Goal: Task Accomplishment & Management: Complete application form

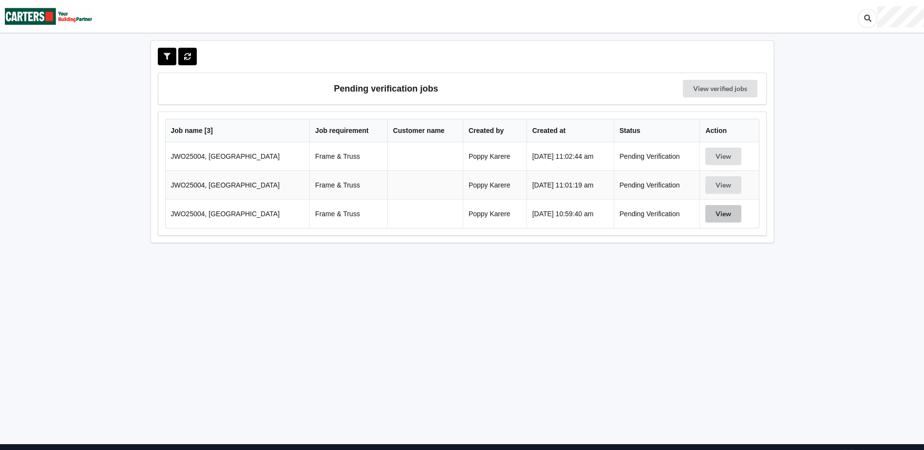
click at [712, 216] on button "View" at bounding box center [724, 214] width 36 height 18
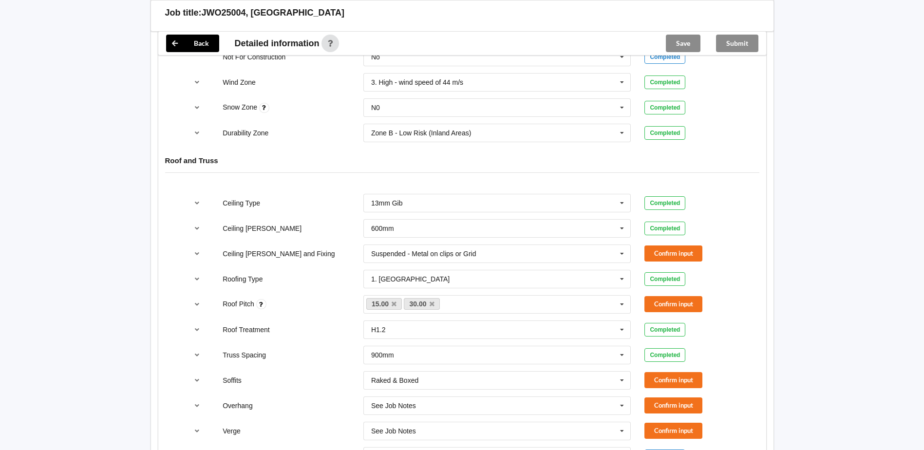
scroll to position [439, 0]
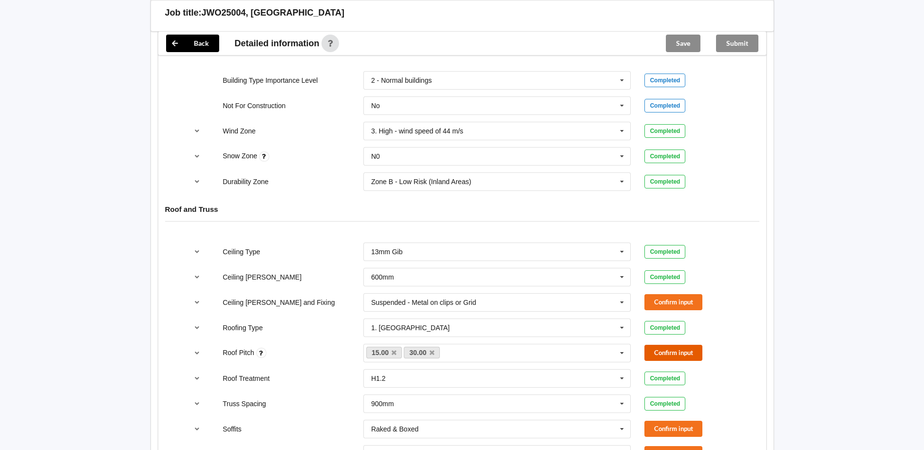
click at [698, 356] on button "Confirm input" at bounding box center [674, 353] width 58 height 16
click at [622, 306] on icon at bounding box center [622, 303] width 15 height 18
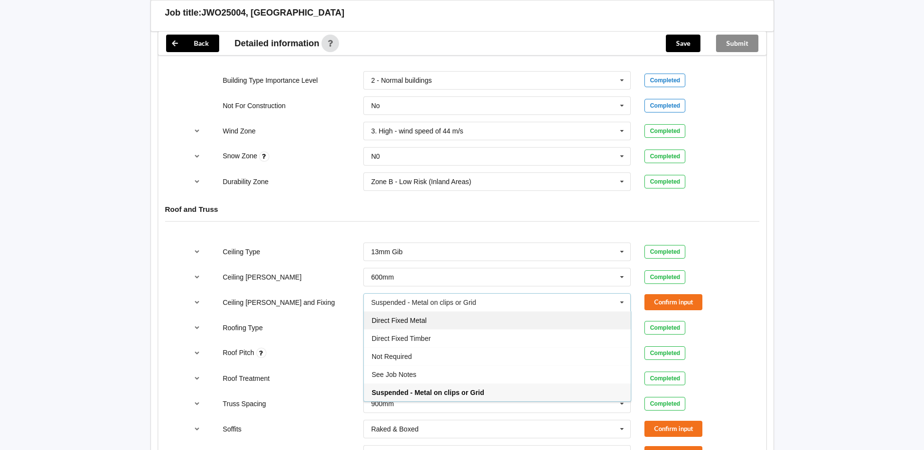
click at [430, 325] on div "Direct Fixed Metal" at bounding box center [497, 320] width 267 height 18
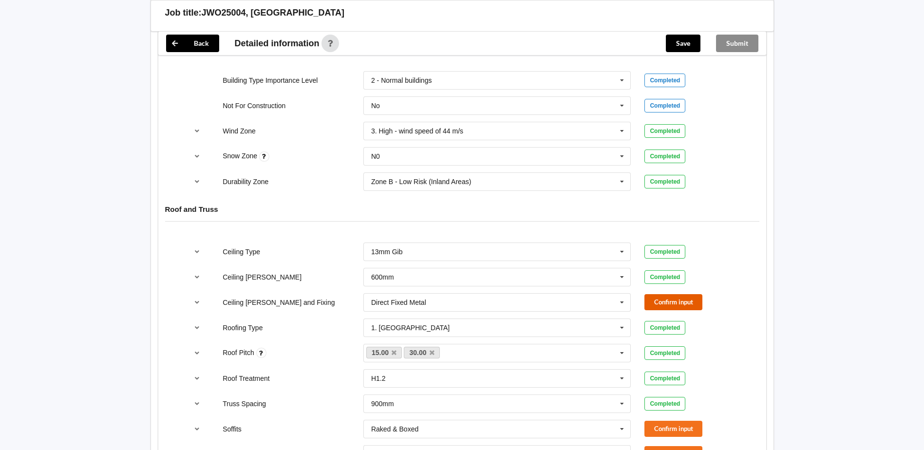
click at [683, 308] on button "Confirm input" at bounding box center [674, 302] width 58 height 16
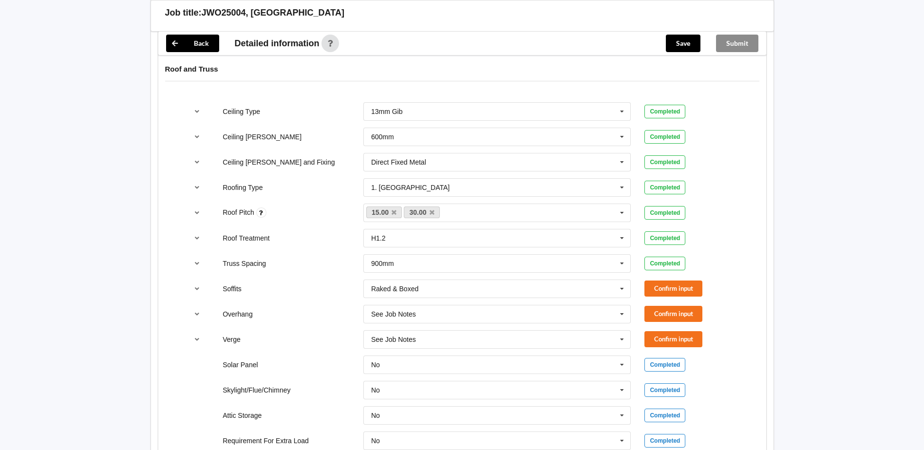
scroll to position [585, 0]
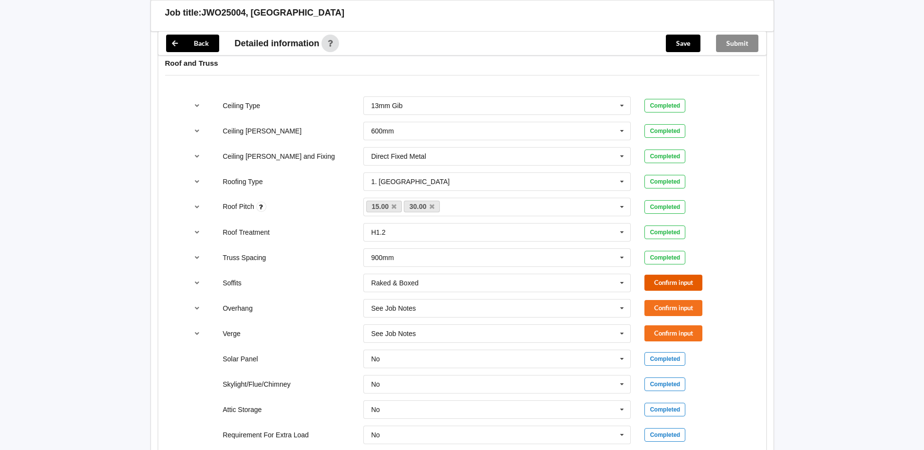
click at [681, 281] on button "Confirm input" at bounding box center [674, 283] width 58 height 16
click at [428, 313] on input "text" at bounding box center [498, 309] width 267 height 18
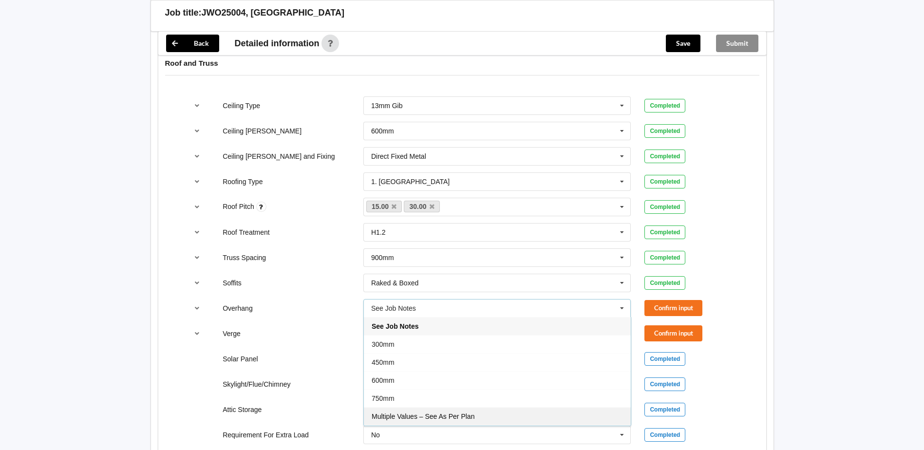
click at [393, 422] on div "Multiple Values – See As Per Plan" at bounding box center [497, 416] width 267 height 18
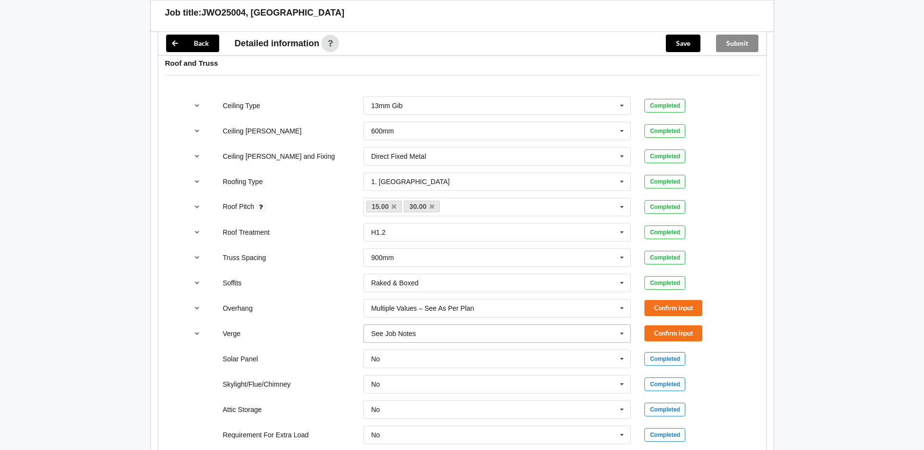
click at [435, 330] on input "text" at bounding box center [498, 334] width 267 height 18
drag, startPoint x: 442, startPoint y: 308, endPoint x: 452, endPoint y: 310, distance: 10.8
click at [442, 308] on div "Multiple Values – See As Per Plan" at bounding box center [497, 315] width 267 height 18
click at [687, 309] on button "Confirm input" at bounding box center [674, 308] width 58 height 16
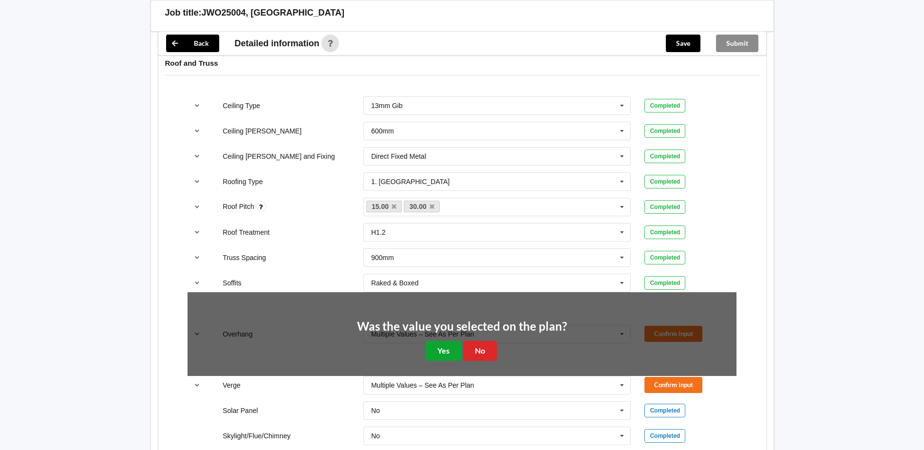
click at [440, 349] on button "Yes" at bounding box center [444, 351] width 36 height 20
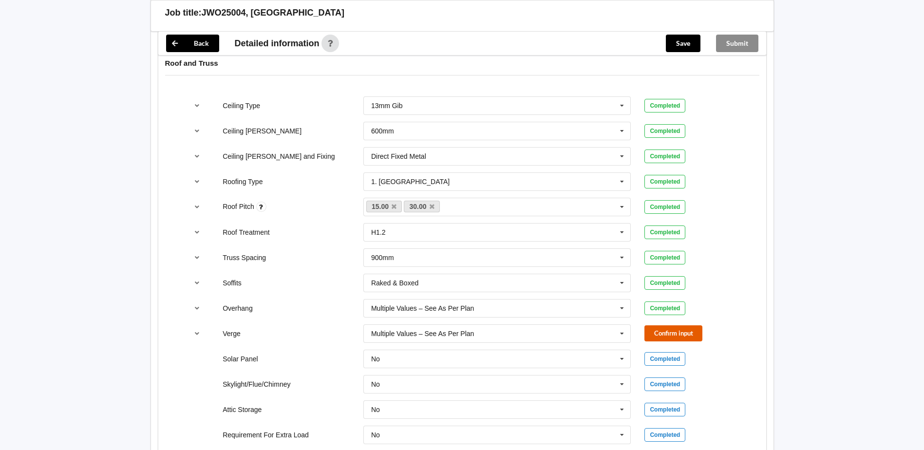
click at [678, 328] on button "Confirm input" at bounding box center [674, 334] width 58 height 16
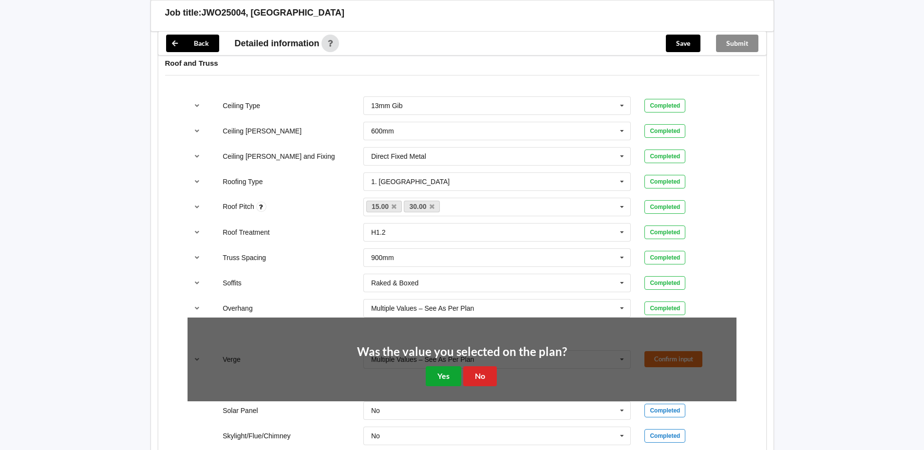
click at [444, 376] on button "Yes" at bounding box center [444, 376] width 36 height 20
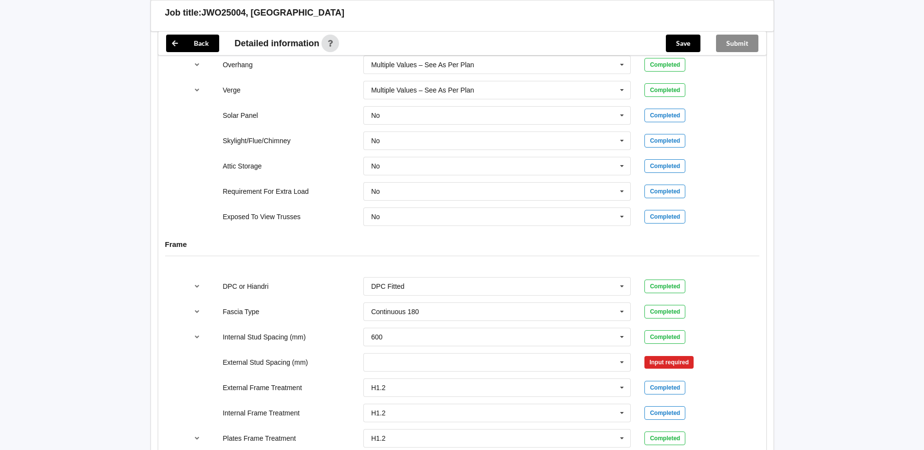
scroll to position [877, 0]
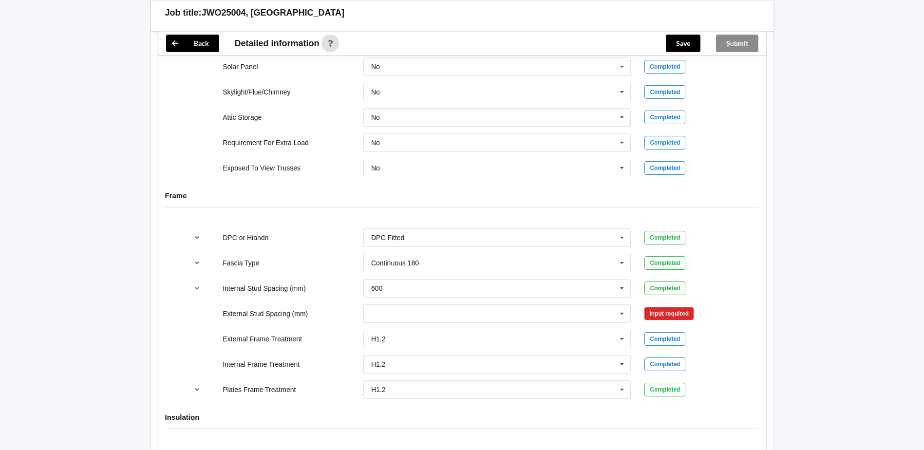
click at [422, 298] on div "300 400 450 500 600 800 Multiple Values – See As Per Plan None See Job Notes" at bounding box center [498, 314] width 282 height 32
click at [422, 292] on input "text" at bounding box center [498, 289] width 267 height 18
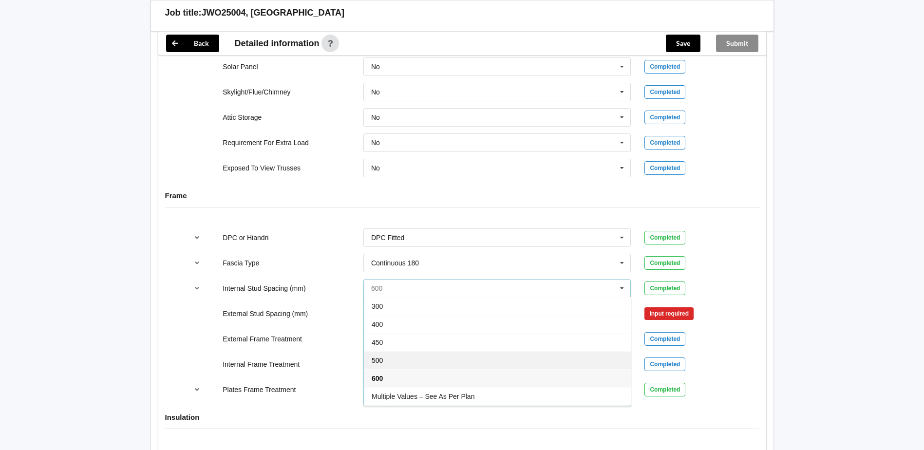
scroll to position [36, 0]
click at [447, 359] on span "Multiple Values – See As Per Plan" at bounding box center [423, 361] width 103 height 8
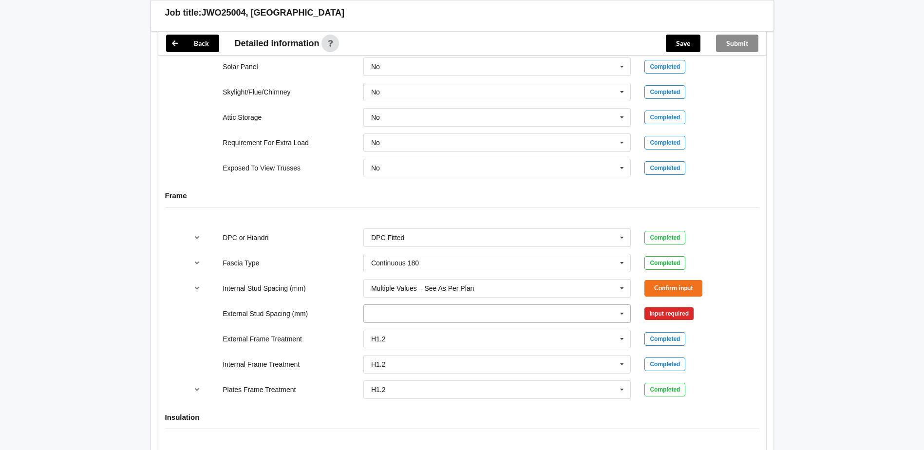
click at [410, 308] on input "text" at bounding box center [498, 314] width 267 height 18
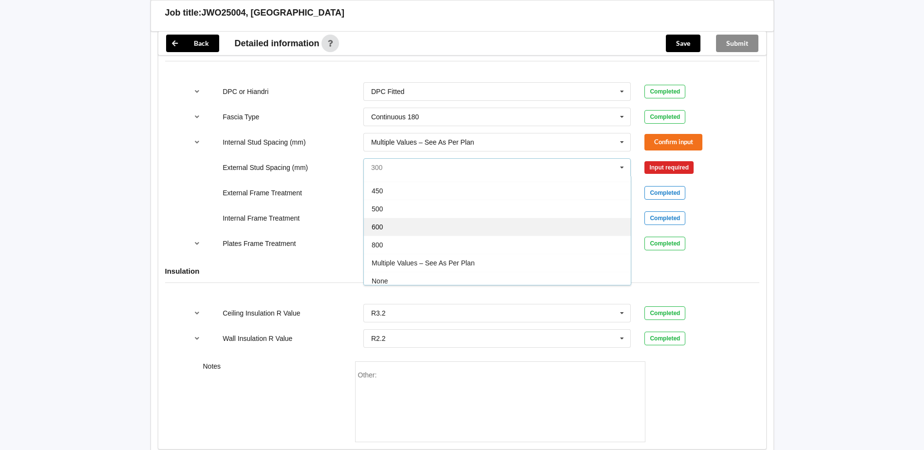
scroll to position [54, 0]
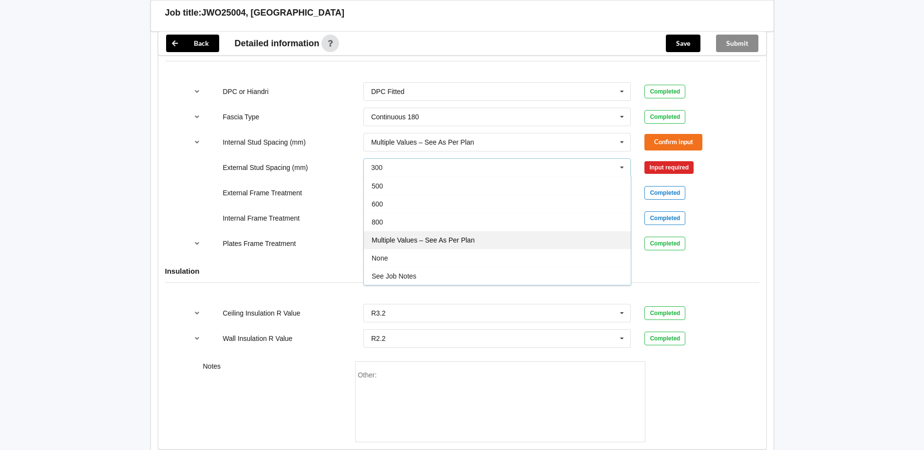
click at [434, 241] on span "Multiple Values – See As Per Plan" at bounding box center [423, 240] width 103 height 8
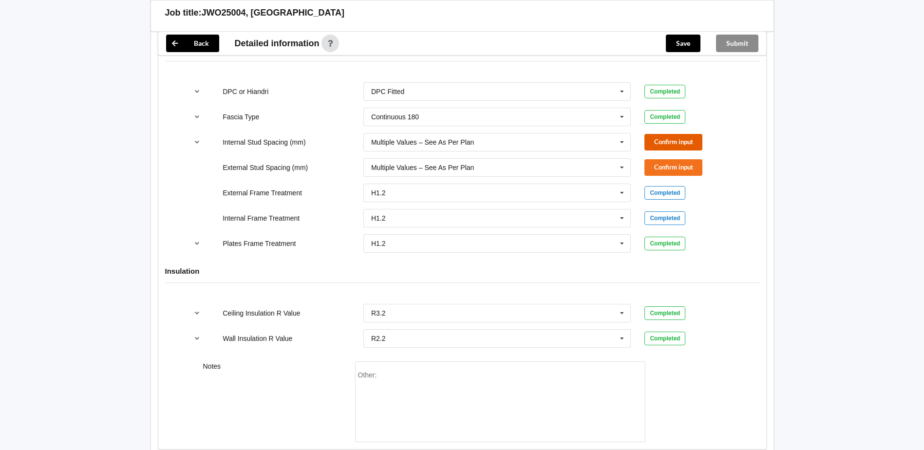
click at [699, 141] on button "Confirm input" at bounding box center [674, 142] width 58 height 16
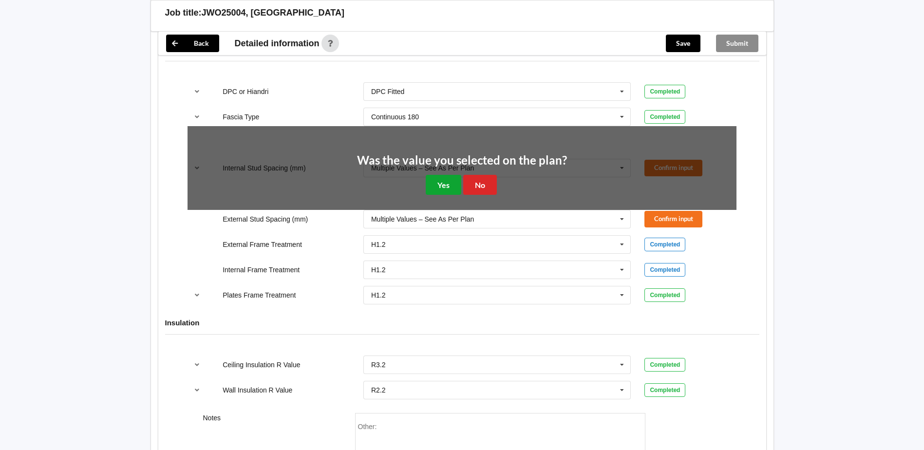
drag, startPoint x: 452, startPoint y: 178, endPoint x: 699, endPoint y: 165, distance: 247.4
click at [462, 177] on div "Was the value you selected on the plan? Yes No" at bounding box center [462, 175] width 210 height 40
drag, startPoint x: 452, startPoint y: 179, endPoint x: 577, endPoint y: 165, distance: 125.0
click at [453, 179] on button "Yes" at bounding box center [444, 185] width 36 height 20
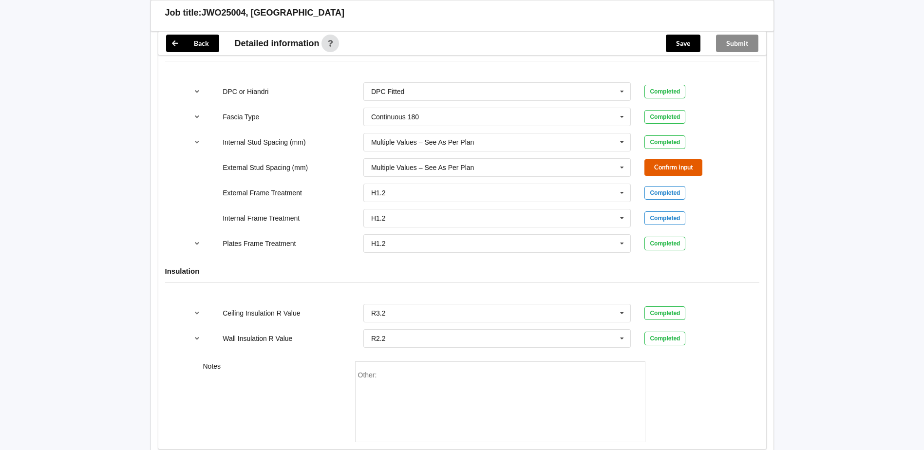
click at [688, 174] on button "Confirm input" at bounding box center [674, 167] width 58 height 16
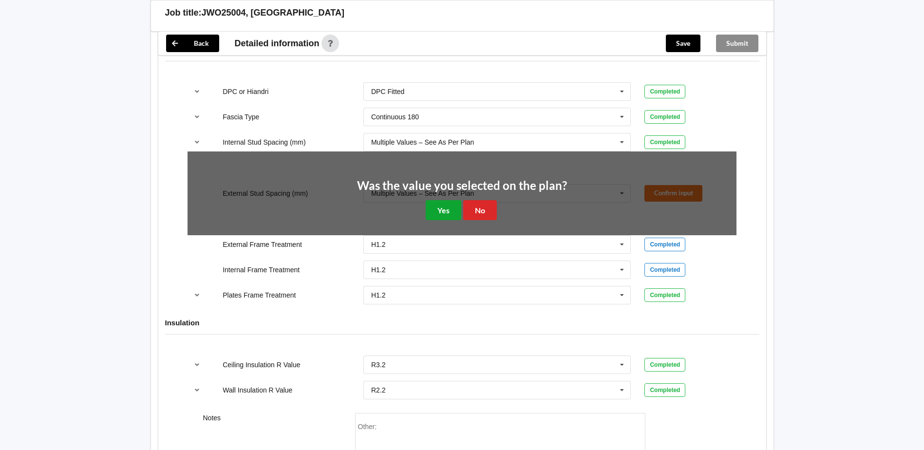
click at [443, 214] on button "Yes" at bounding box center [444, 210] width 36 height 20
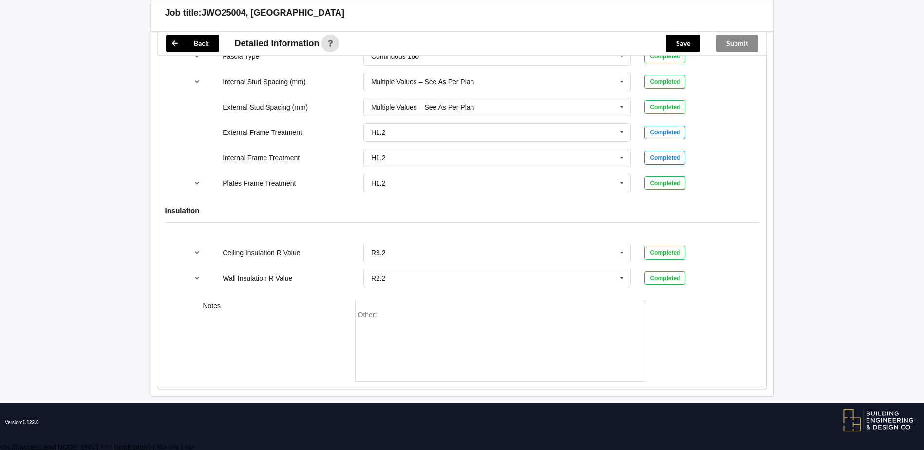
scroll to position [1086, 0]
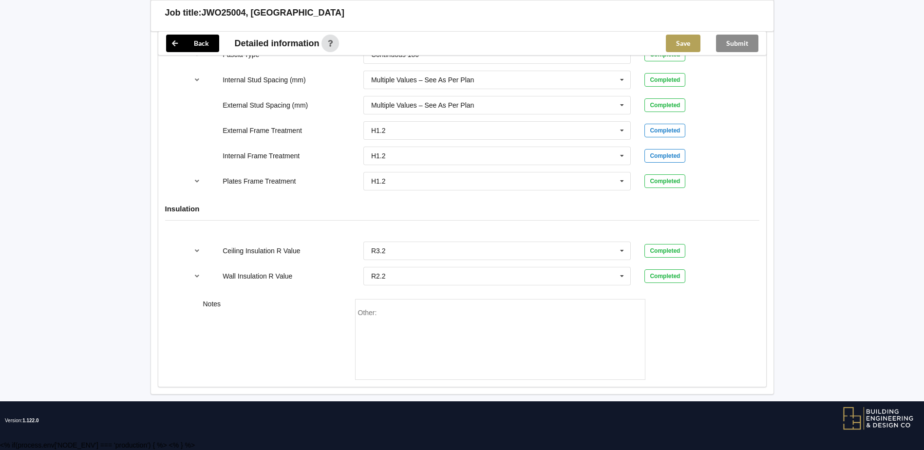
click at [676, 40] on button "Save" at bounding box center [683, 44] width 35 height 18
click at [752, 42] on button "Submit" at bounding box center [737, 44] width 42 height 18
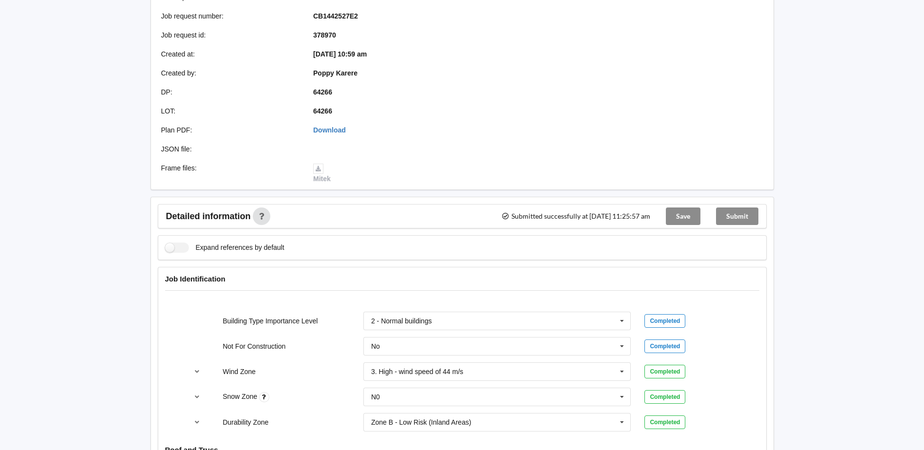
scroll to position [0, 0]
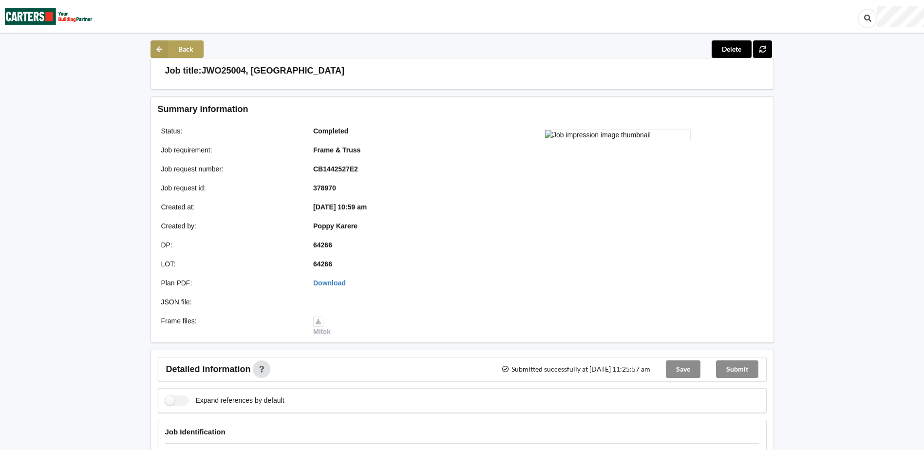
click at [183, 52] on button "Back" at bounding box center [177, 49] width 53 height 18
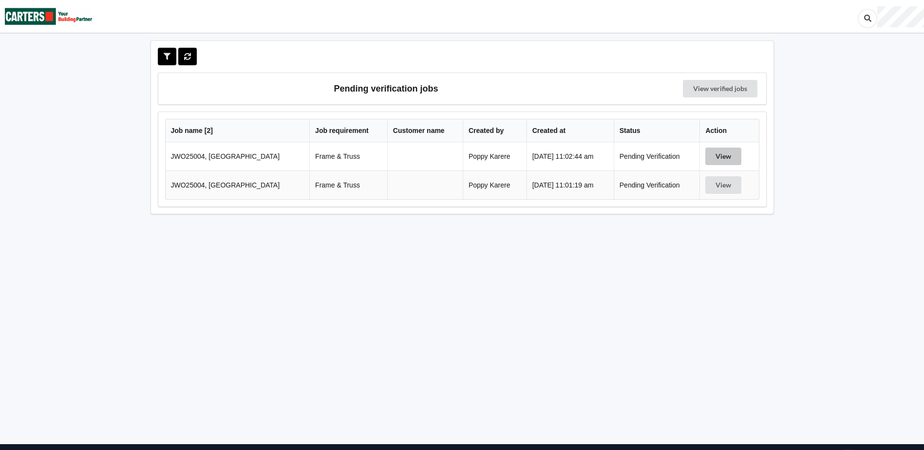
click at [731, 154] on button "View" at bounding box center [724, 157] width 36 height 18
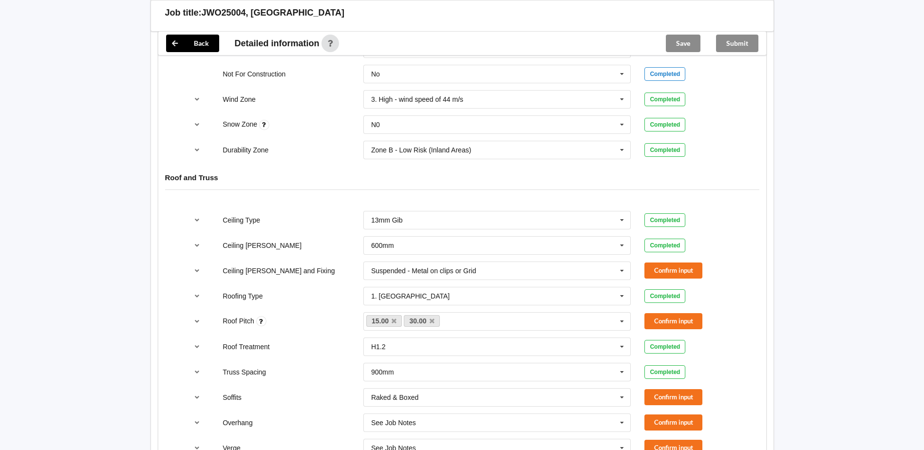
scroll to position [487, 0]
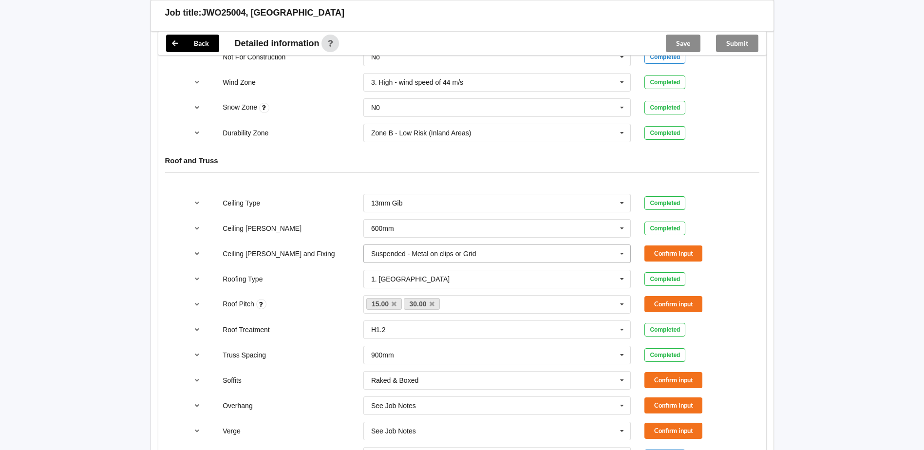
click at [488, 255] on input "text" at bounding box center [498, 254] width 267 height 18
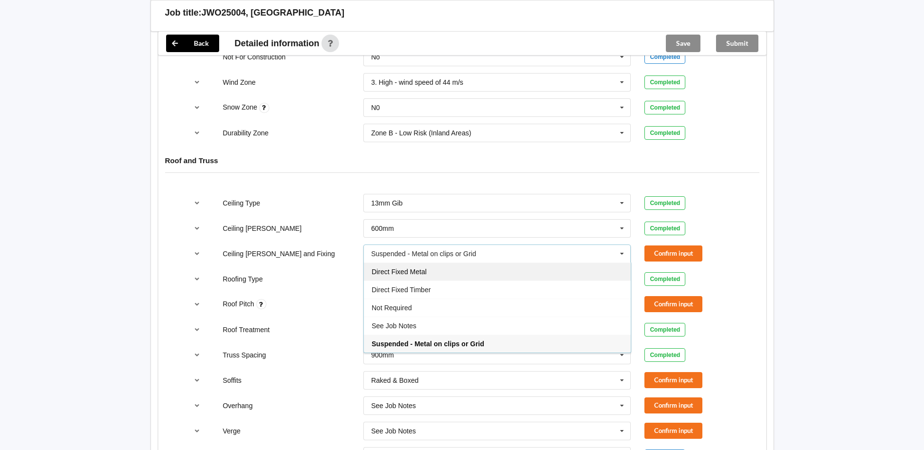
click at [428, 271] on div "Direct Fixed Metal" at bounding box center [497, 272] width 267 height 18
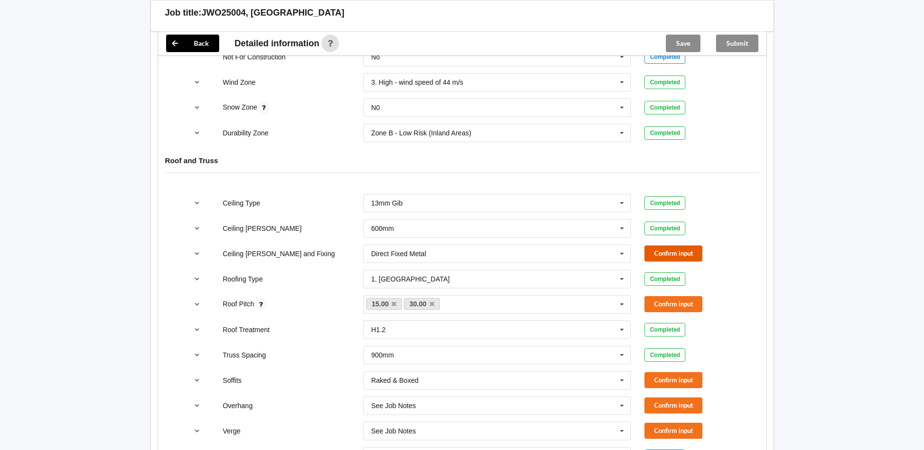
click at [675, 253] on button "Confirm input" at bounding box center [674, 254] width 58 height 16
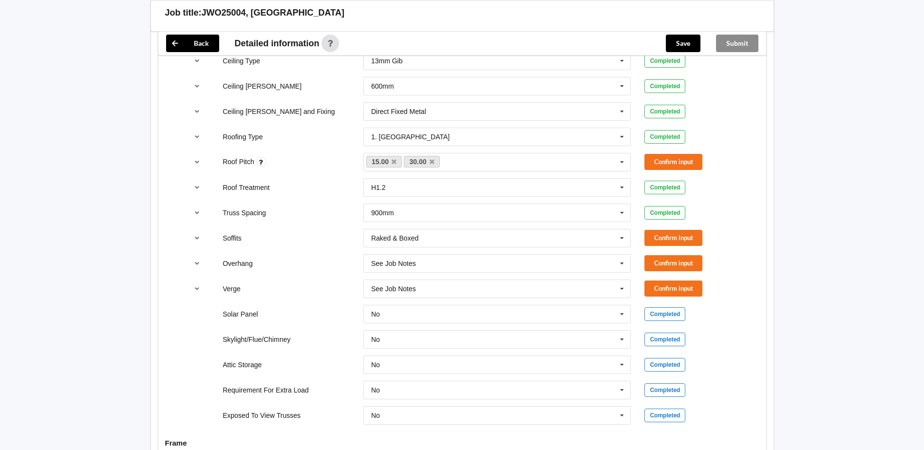
scroll to position [634, 0]
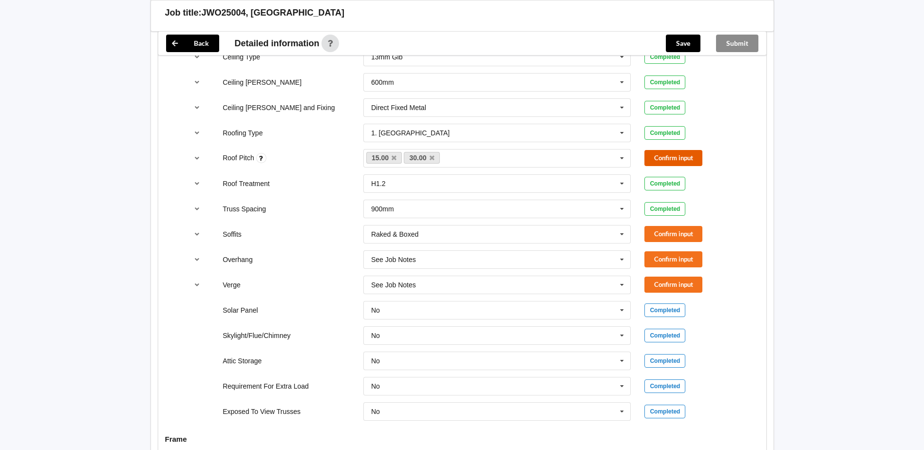
click at [666, 154] on button "Confirm input" at bounding box center [674, 158] width 58 height 16
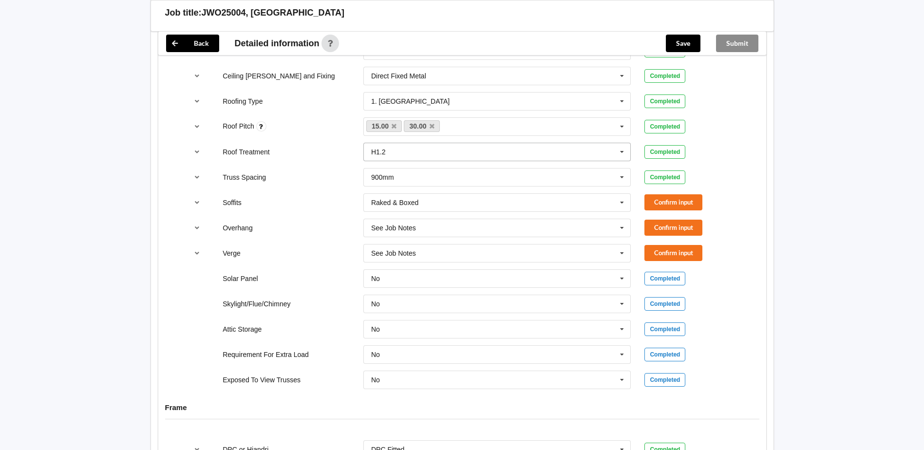
scroll to position [682, 0]
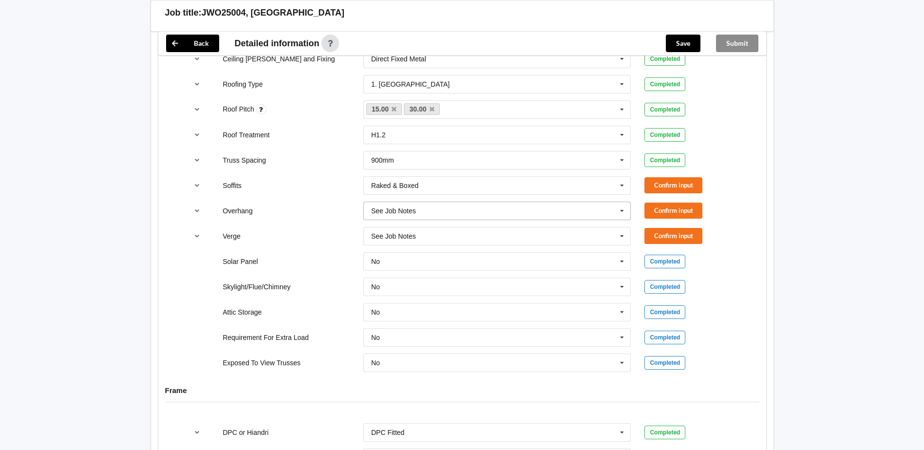
click at [421, 215] on input "text" at bounding box center [498, 211] width 267 height 18
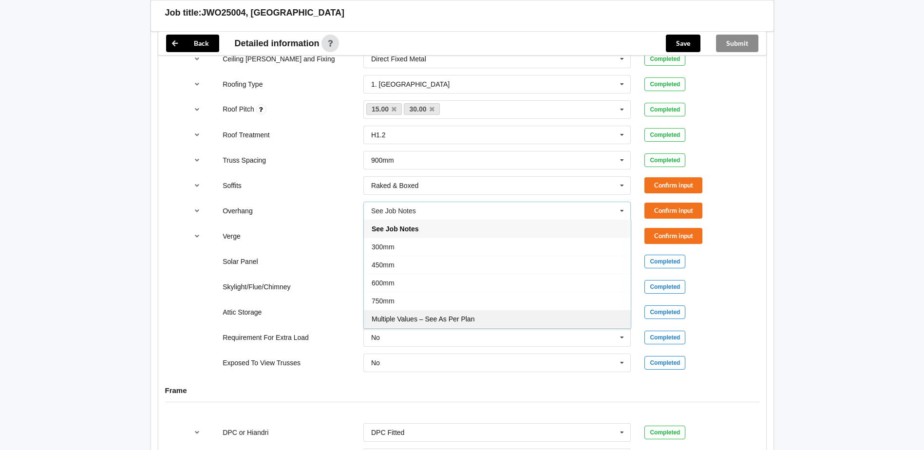
click at [413, 321] on span "Multiple Values – See As Per Plan" at bounding box center [423, 319] width 103 height 8
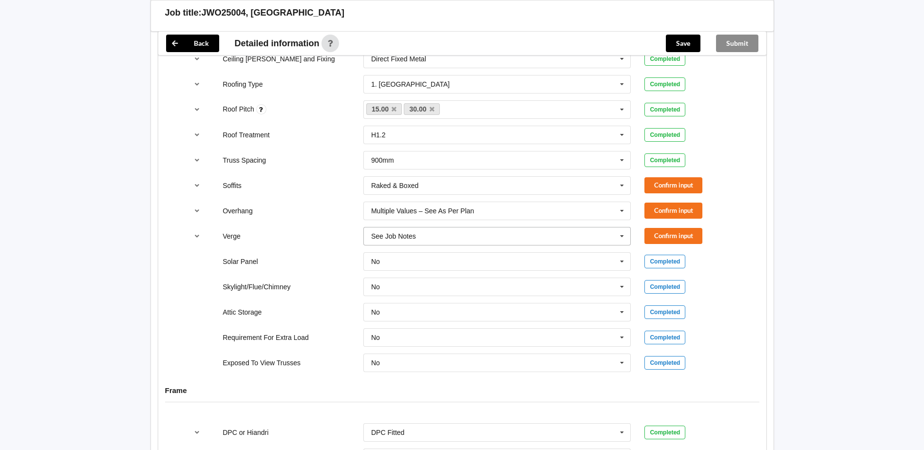
click at [404, 233] on div "See Job Notes" at bounding box center [393, 236] width 45 height 7
click at [453, 330] on span "Multiple Values – See As Per Plan" at bounding box center [423, 327] width 103 height 8
click at [663, 205] on button "Confirm input" at bounding box center [674, 211] width 58 height 16
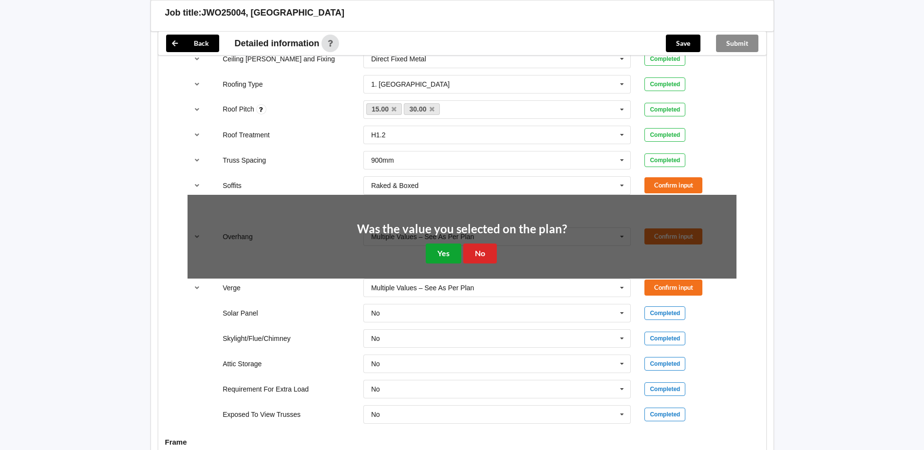
drag, startPoint x: 451, startPoint y: 254, endPoint x: 510, endPoint y: 252, distance: 59.0
click at [454, 253] on button "Yes" at bounding box center [444, 254] width 36 height 20
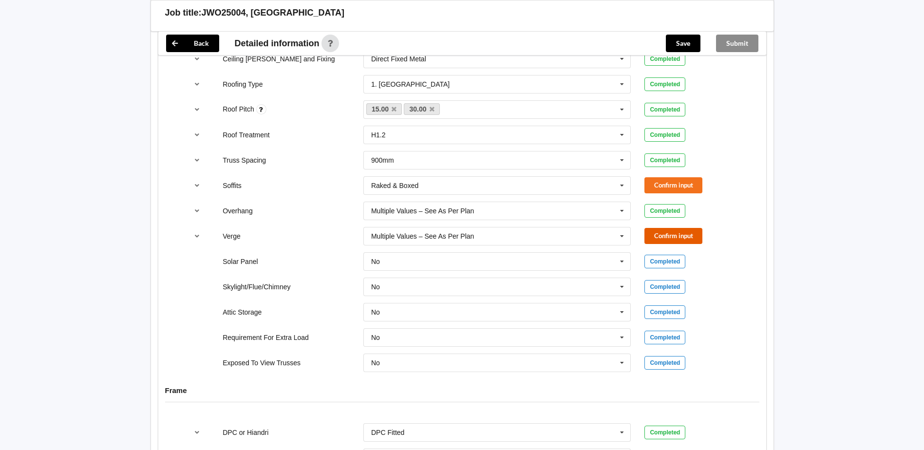
click at [645, 236] on button "Confirm input" at bounding box center [674, 236] width 58 height 16
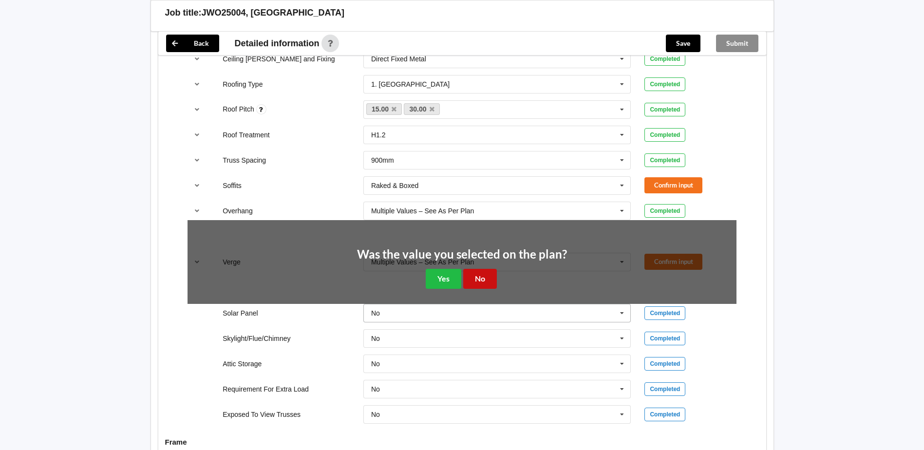
drag, startPoint x: 484, startPoint y: 278, endPoint x: 519, endPoint y: 258, distance: 39.5
click at [485, 278] on button "No" at bounding box center [480, 279] width 34 height 20
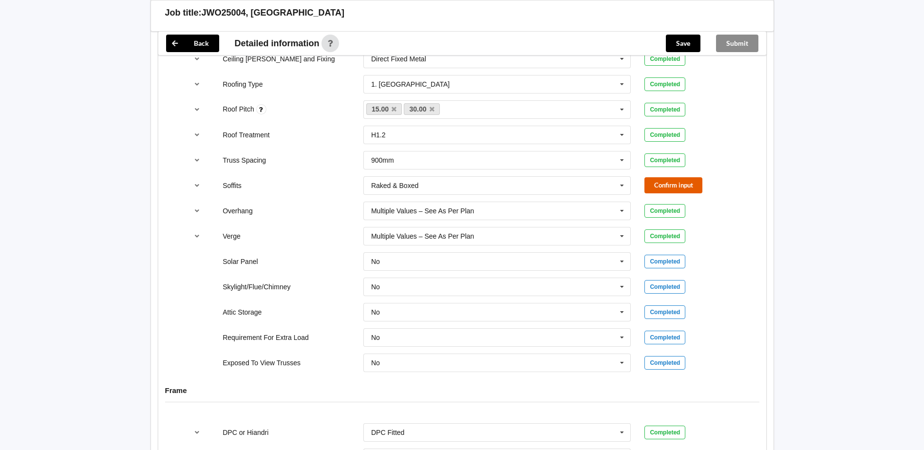
click at [678, 178] on button "Confirm input" at bounding box center [674, 185] width 58 height 16
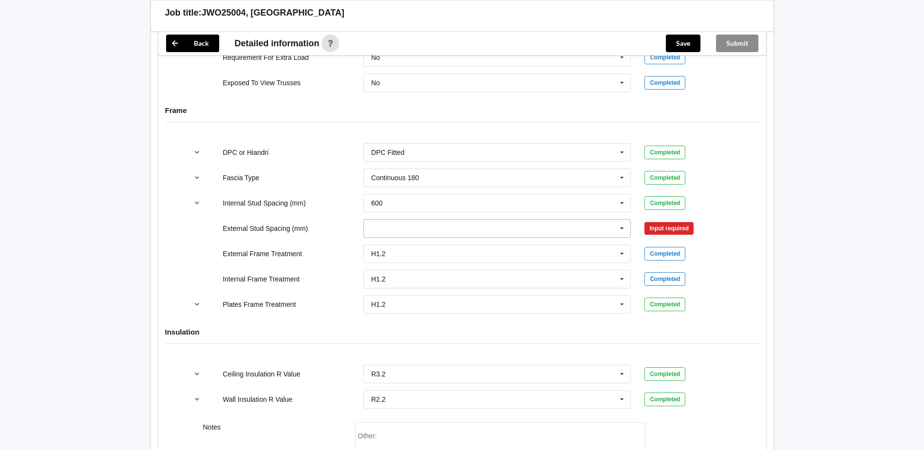
scroll to position [975, 0]
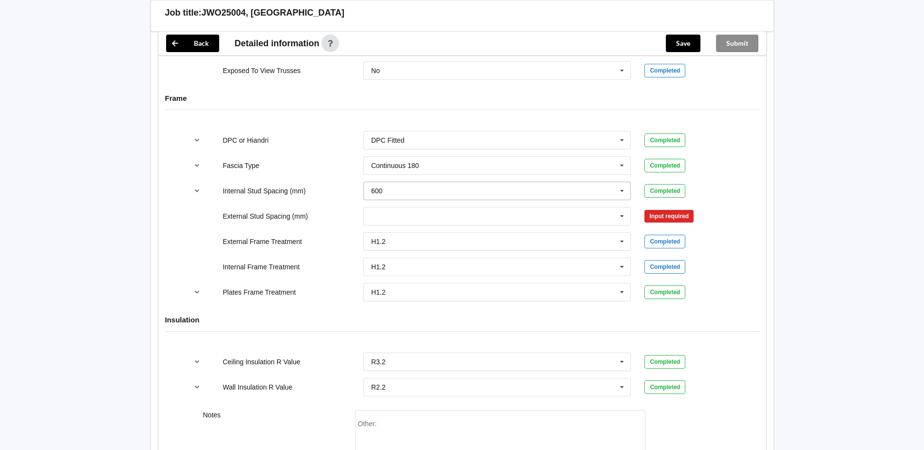
click at [398, 192] on input "text" at bounding box center [498, 191] width 267 height 18
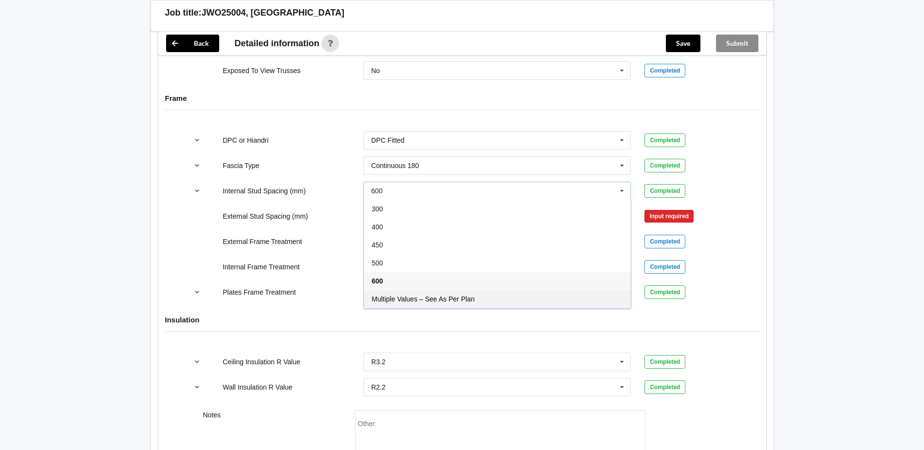
click at [433, 303] on span "Multiple Values – See As Per Plan" at bounding box center [423, 299] width 103 height 8
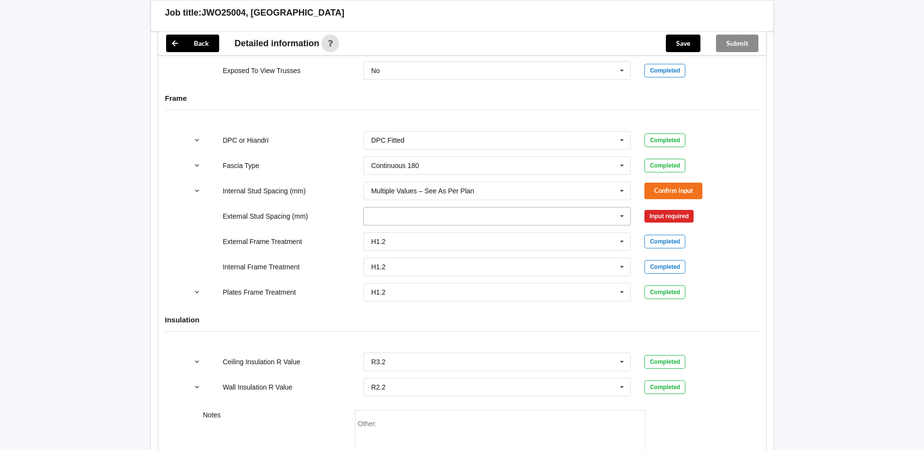
click at [416, 214] on input "text" at bounding box center [498, 217] width 267 height 18
click at [456, 290] on span "Multiple Values – See As Per Plan" at bounding box center [423, 289] width 103 height 8
click at [688, 190] on button "Confirm input" at bounding box center [674, 191] width 58 height 16
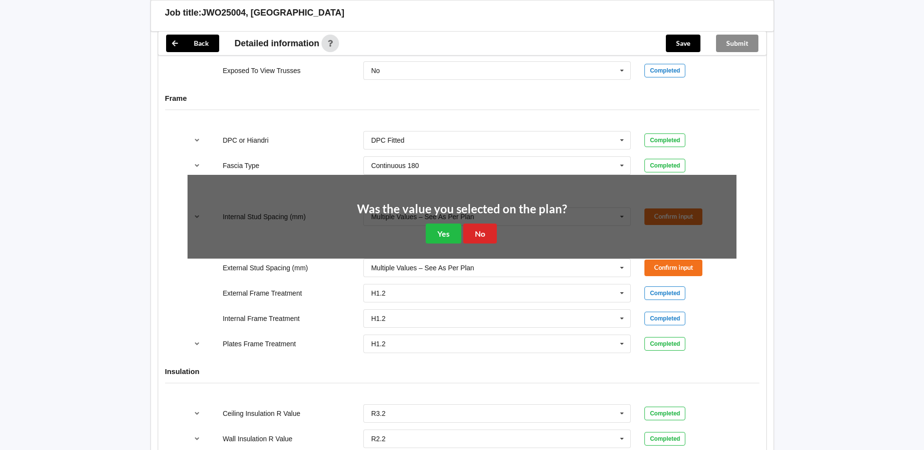
drag, startPoint x: 480, startPoint y: 222, endPoint x: 504, endPoint y: 230, distance: 25.4
click at [483, 223] on div "Was the value you selected on the plan? Yes No" at bounding box center [462, 224] width 210 height 40
click at [495, 236] on button "No" at bounding box center [480, 234] width 34 height 20
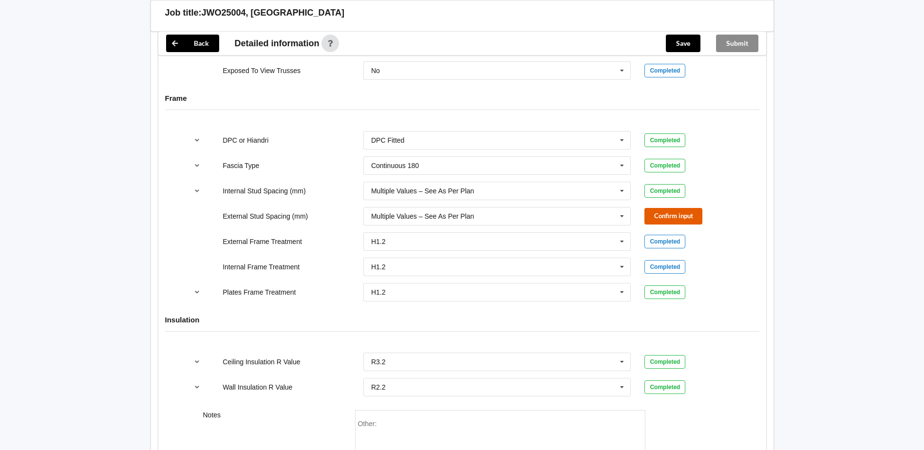
click at [646, 215] on button "Confirm input" at bounding box center [674, 216] width 58 height 16
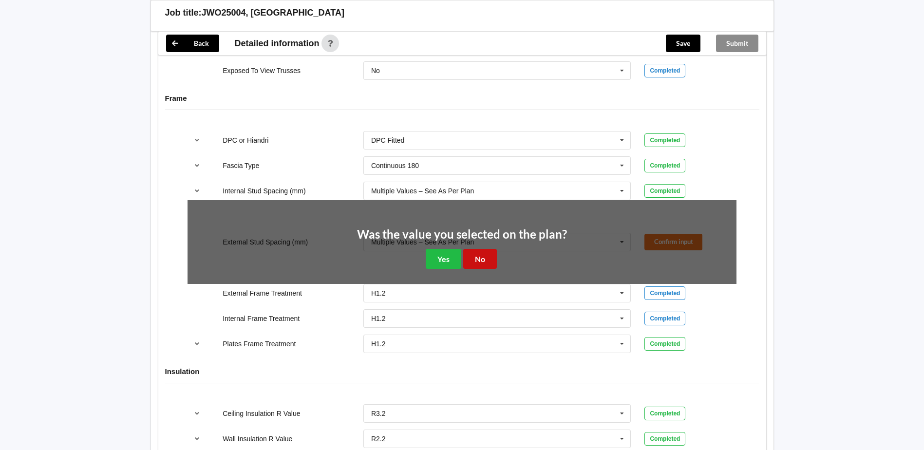
click at [489, 255] on button "No" at bounding box center [480, 259] width 34 height 20
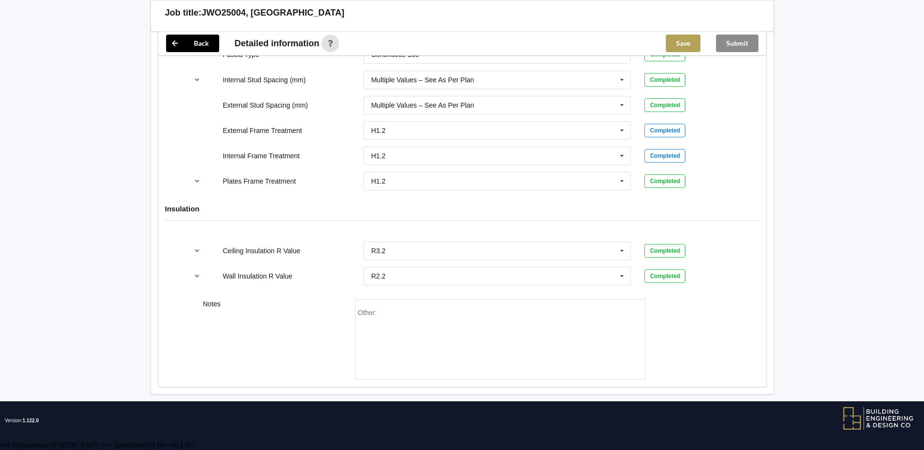
click at [696, 37] on button "Save" at bounding box center [683, 44] width 35 height 18
click at [736, 44] on button "Submit" at bounding box center [737, 44] width 42 height 18
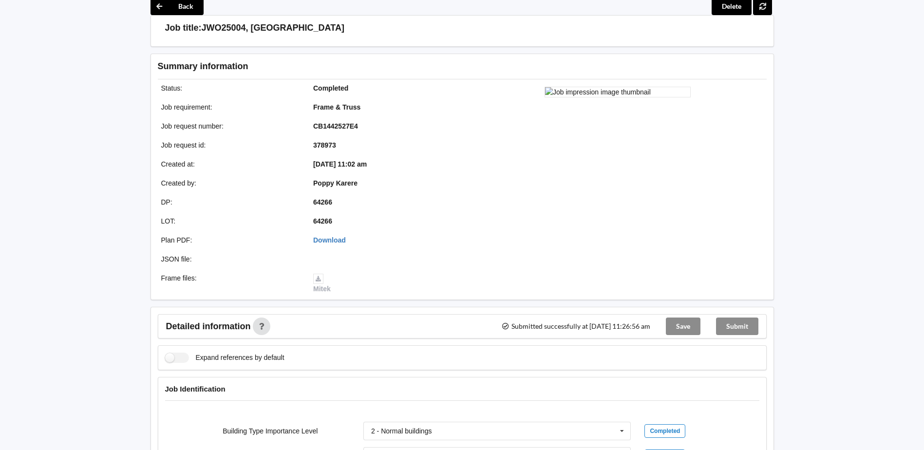
scroll to position [1041, 0]
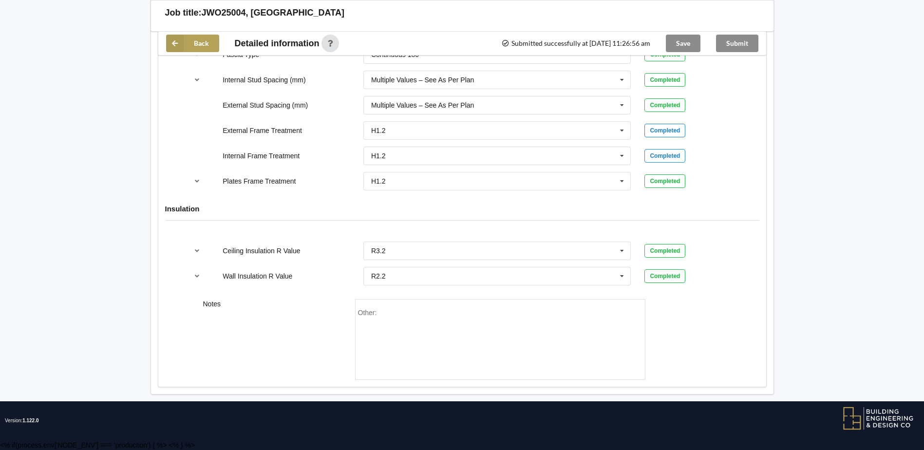
click at [188, 51] on button "Back" at bounding box center [192, 44] width 53 height 18
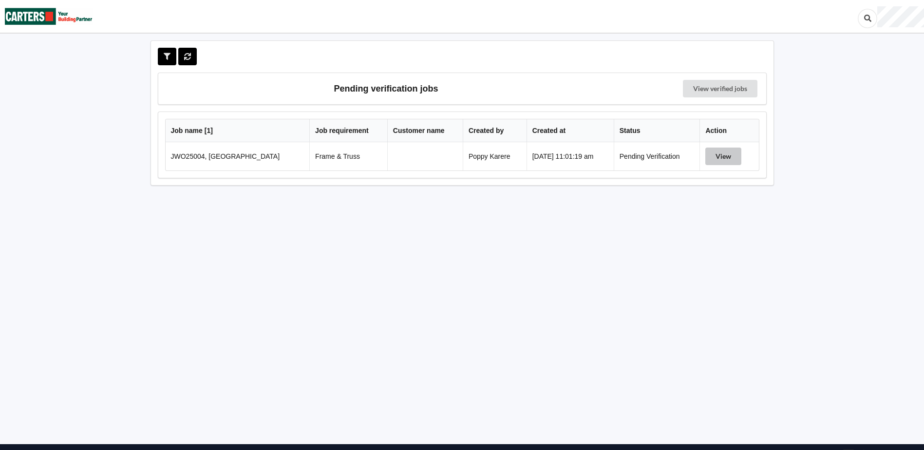
click at [716, 162] on button "View" at bounding box center [724, 157] width 36 height 18
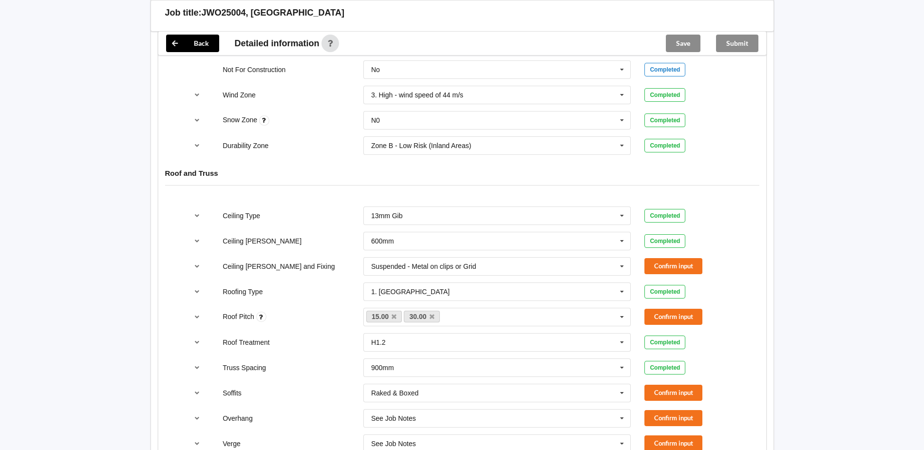
scroll to position [487, 0]
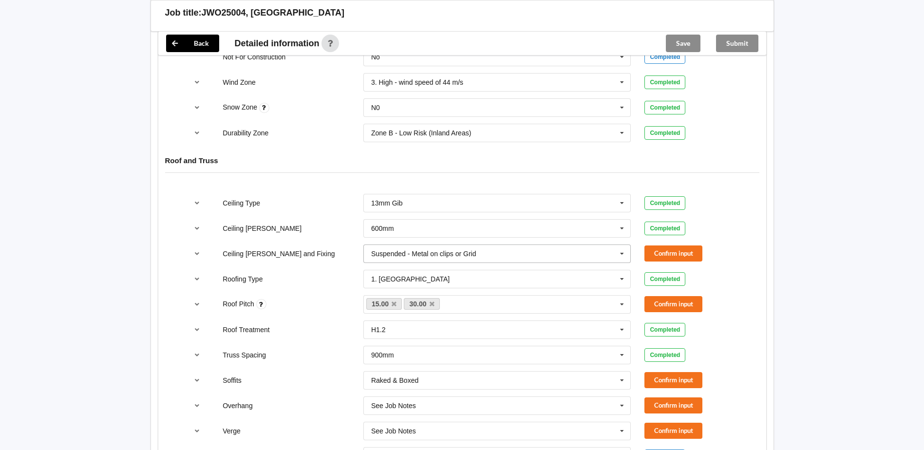
click at [505, 248] on input "text" at bounding box center [498, 254] width 267 height 18
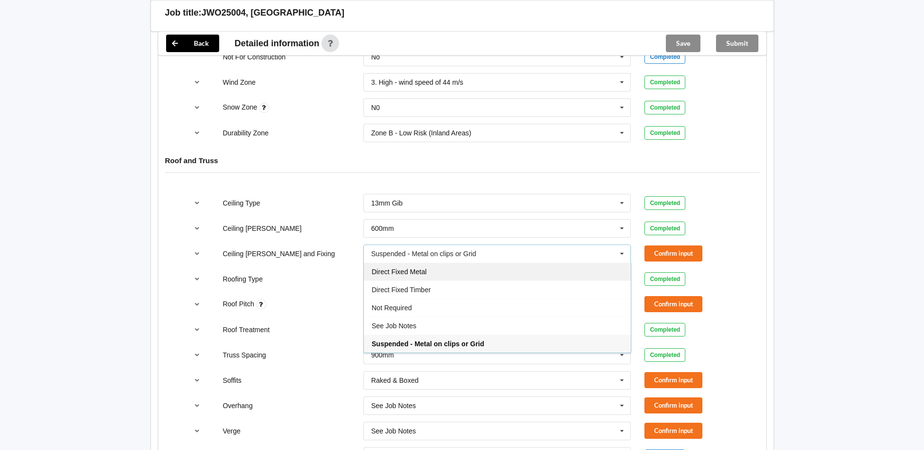
click at [457, 274] on div "Direct Fixed Metal" at bounding box center [497, 272] width 267 height 18
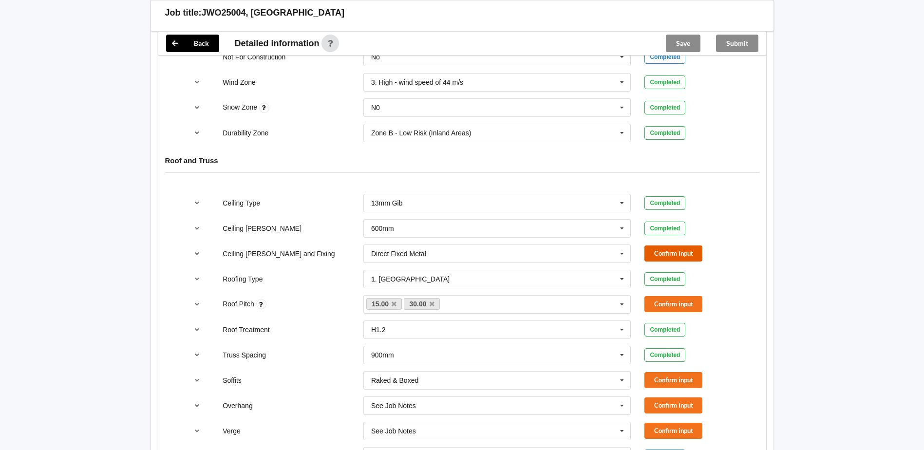
click at [680, 250] on button "Confirm input" at bounding box center [674, 254] width 58 height 16
click at [688, 304] on button "Confirm input" at bounding box center [674, 304] width 58 height 16
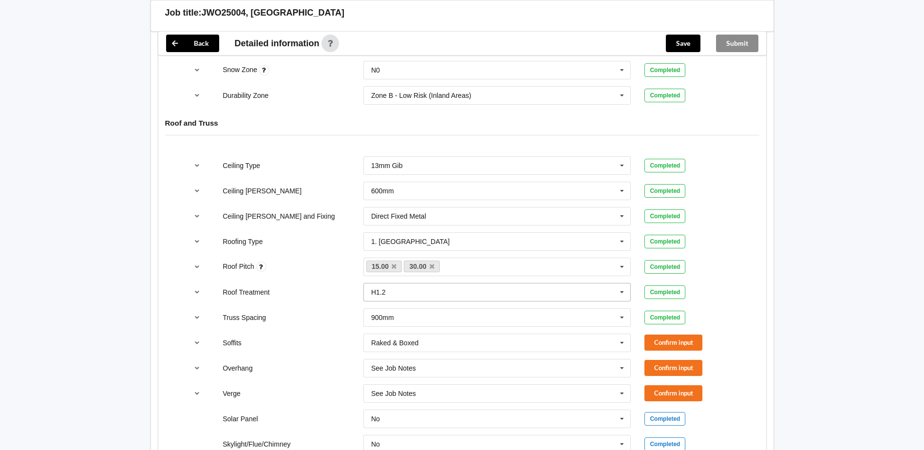
scroll to position [585, 0]
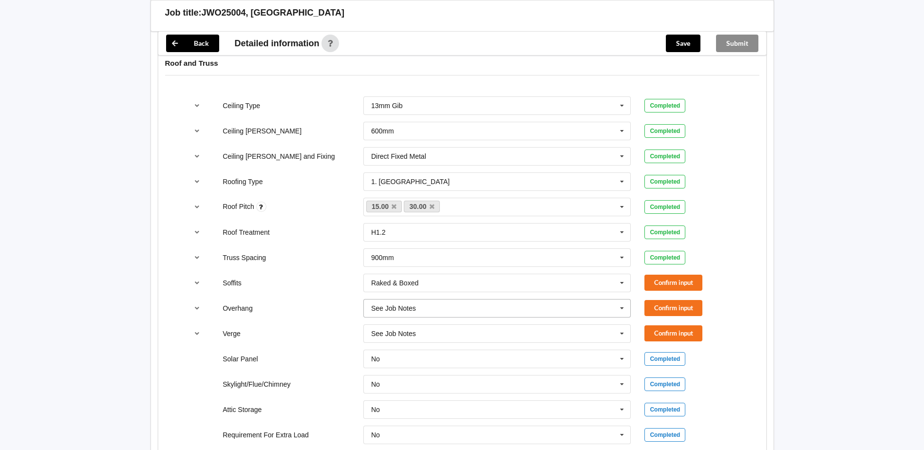
click at [532, 311] on input "text" at bounding box center [498, 309] width 267 height 18
drag, startPoint x: 481, startPoint y: 416, endPoint x: 485, endPoint y: 406, distance: 10.5
click at [483, 412] on div "Multiple Values – See As Per Plan" at bounding box center [497, 416] width 267 height 18
click at [477, 328] on input "text" at bounding box center [498, 334] width 267 height 18
drag, startPoint x: 461, startPoint y: 316, endPoint x: 618, endPoint y: 312, distance: 157.5
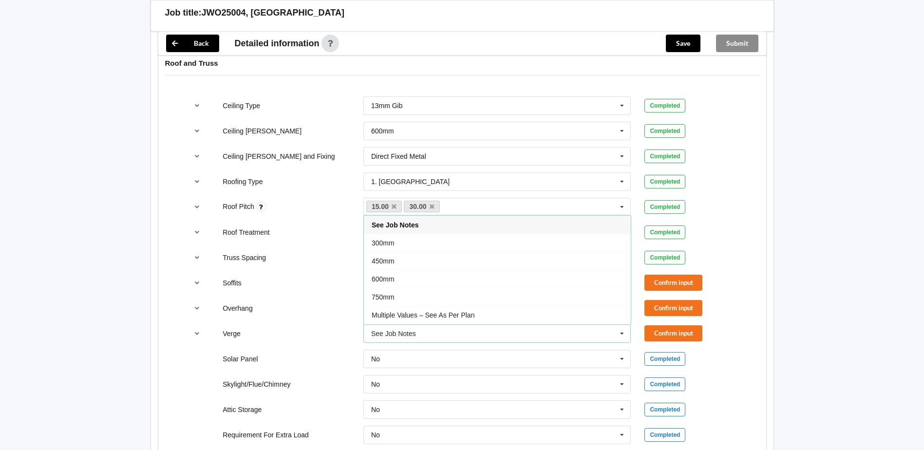
click at [463, 315] on span "Multiple Values – See As Per Plan" at bounding box center [423, 315] width 103 height 8
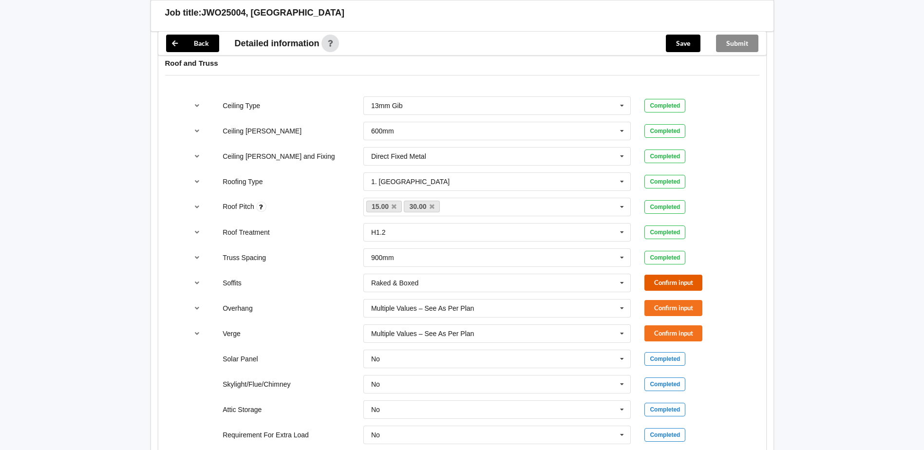
click at [676, 277] on button "Confirm input" at bounding box center [674, 283] width 58 height 16
click at [682, 311] on button "Confirm input" at bounding box center [674, 308] width 58 height 16
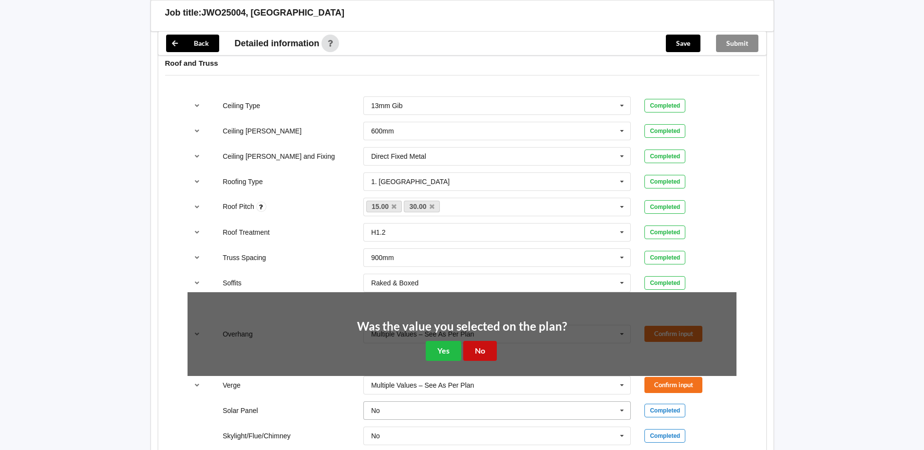
click at [493, 351] on button "No" at bounding box center [480, 351] width 34 height 20
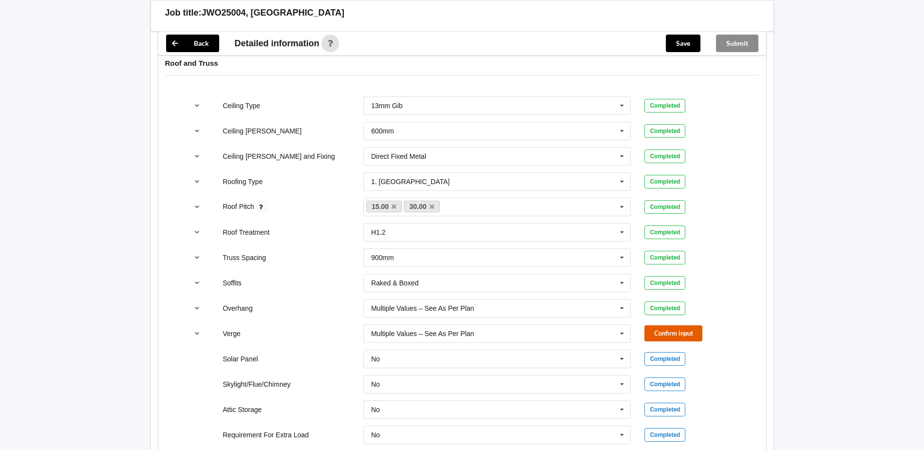
click at [672, 337] on button "Confirm input" at bounding box center [674, 334] width 58 height 16
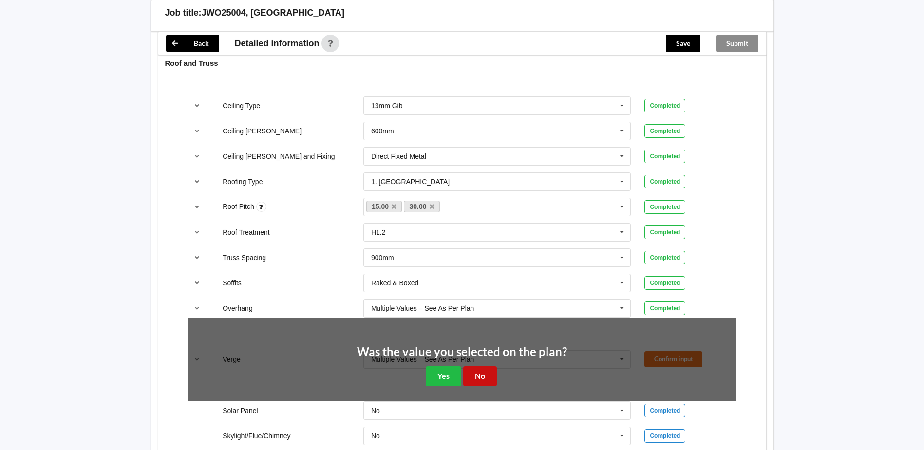
drag, startPoint x: 480, startPoint y: 377, endPoint x: 478, endPoint y: 371, distance: 5.6
click at [480, 376] on button "No" at bounding box center [480, 376] width 34 height 20
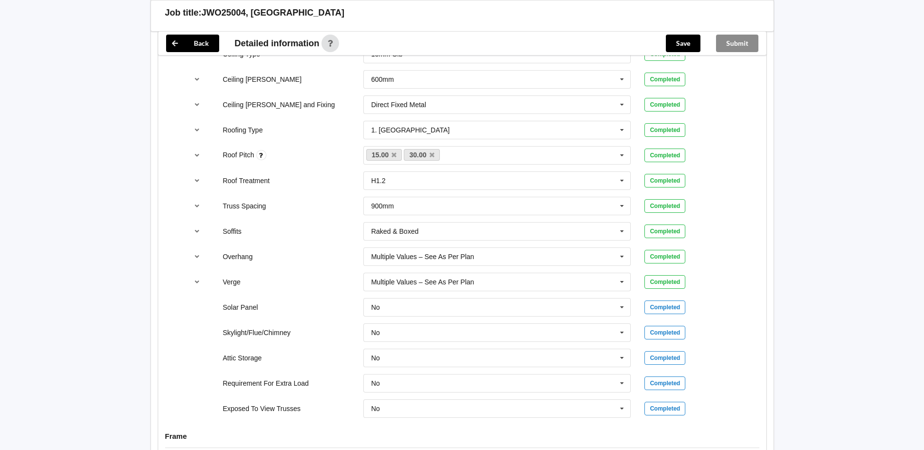
scroll to position [828, 0]
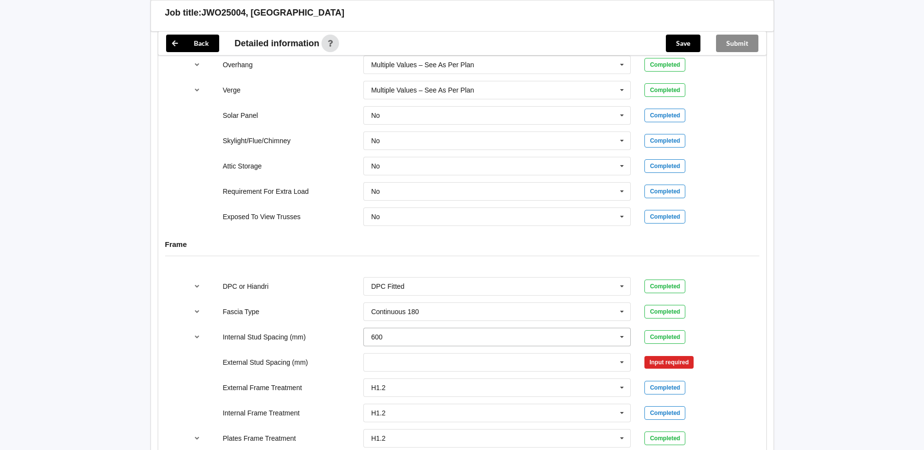
click at [498, 336] on input "text" at bounding box center [498, 337] width 267 height 18
click at [490, 323] on div "Multiple Values – See As Per Plan" at bounding box center [497, 318] width 267 height 18
click at [682, 334] on button "Confirm input" at bounding box center [674, 337] width 58 height 16
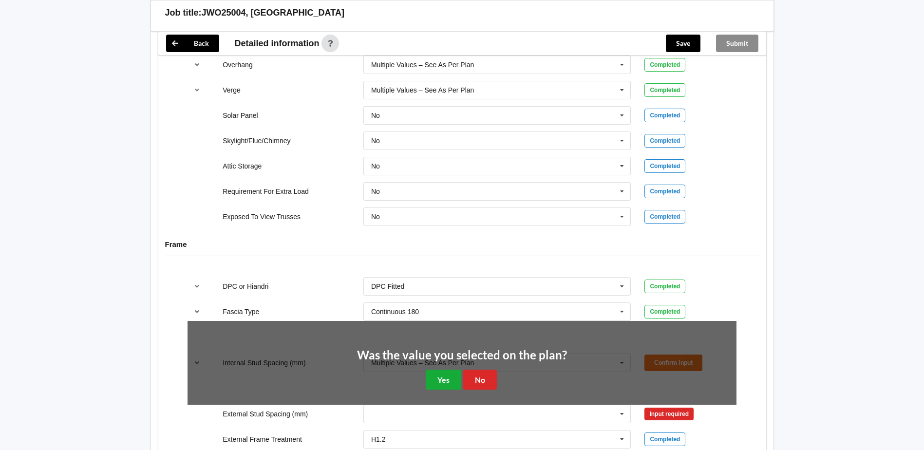
click at [426, 372] on div "Was the value you selected on the plan? Yes No" at bounding box center [462, 370] width 210 height 40
click at [434, 373] on button "Yes" at bounding box center [444, 380] width 36 height 20
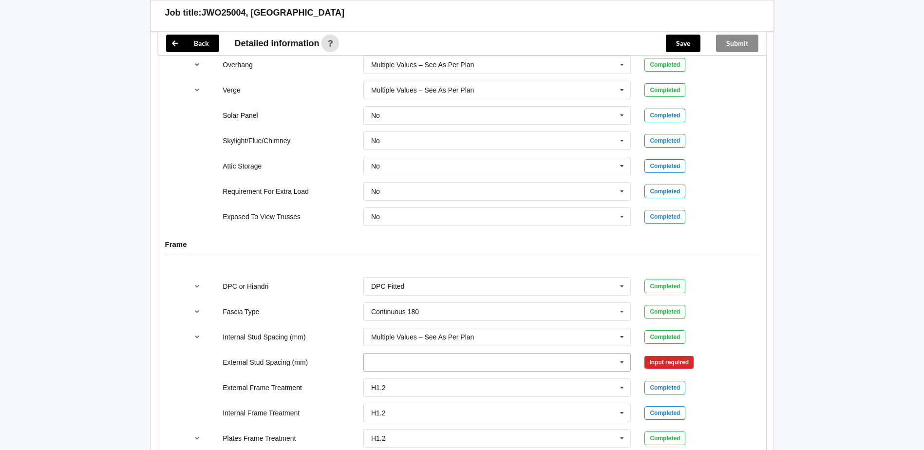
click at [434, 365] on input "text" at bounding box center [498, 363] width 267 height 18
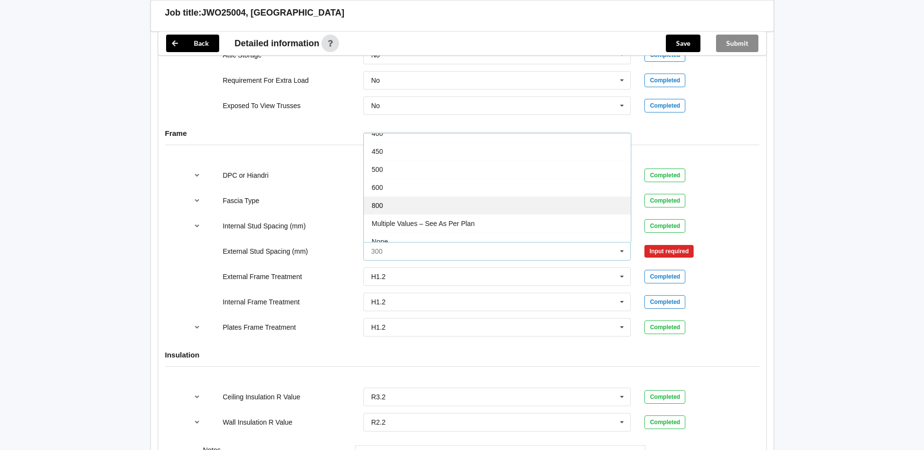
scroll to position [54, 0]
drag, startPoint x: 455, startPoint y: 200, endPoint x: 497, endPoint y: 204, distance: 42.5
click at [455, 200] on span "Multiple Values – See As Per Plan" at bounding box center [423, 197] width 103 height 8
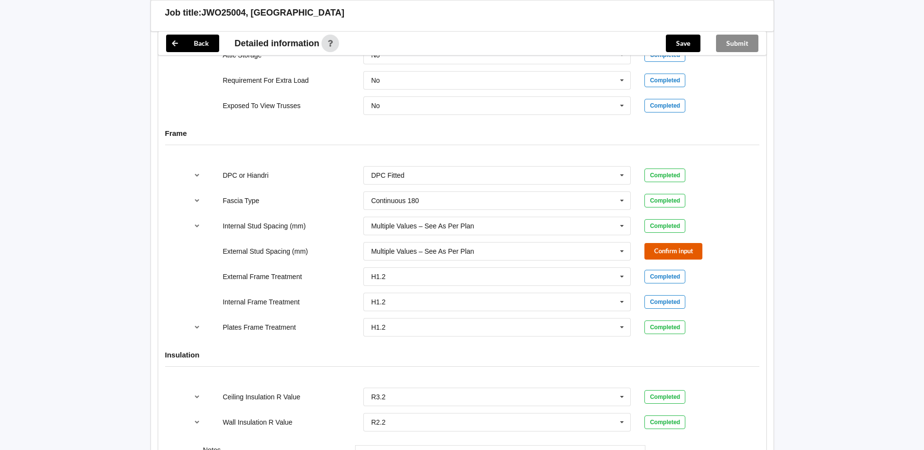
click at [678, 248] on button "Confirm input" at bounding box center [674, 251] width 58 height 16
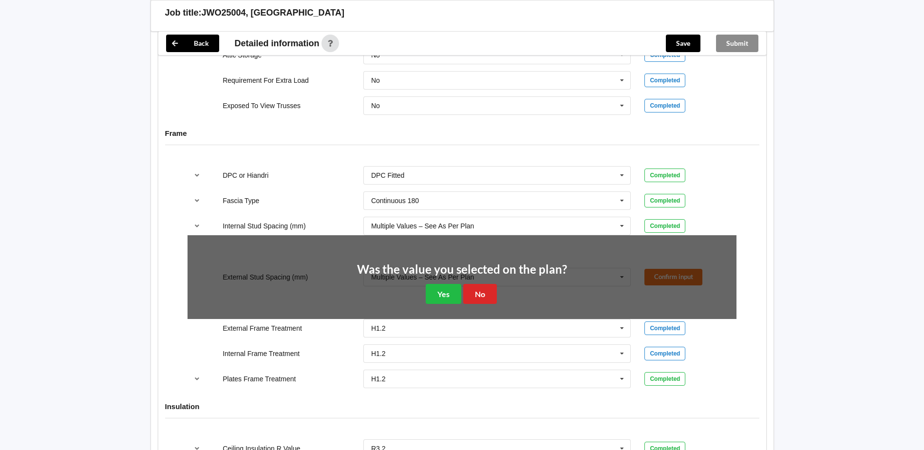
click at [462, 296] on div "Was the value you selected on the plan? Yes No" at bounding box center [462, 284] width 210 height 40
click at [448, 294] on button "Yes" at bounding box center [444, 294] width 36 height 20
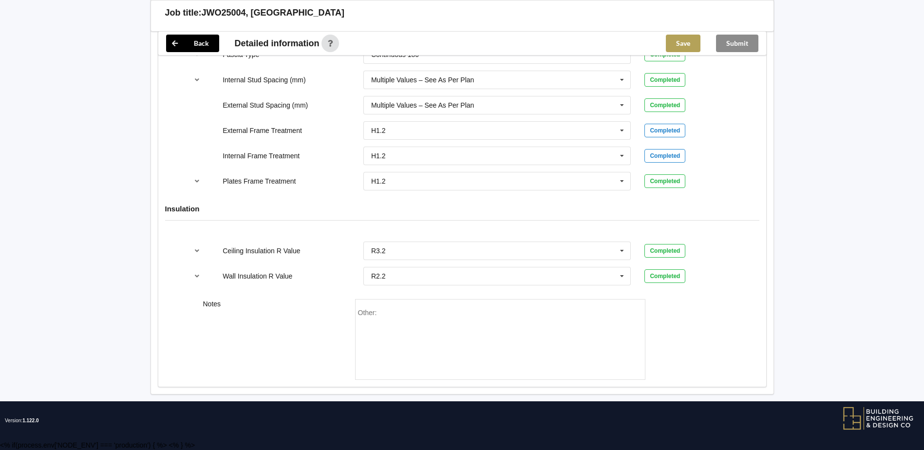
click at [675, 46] on button "Save" at bounding box center [683, 44] width 35 height 18
click at [747, 42] on button "Submit" at bounding box center [737, 44] width 42 height 18
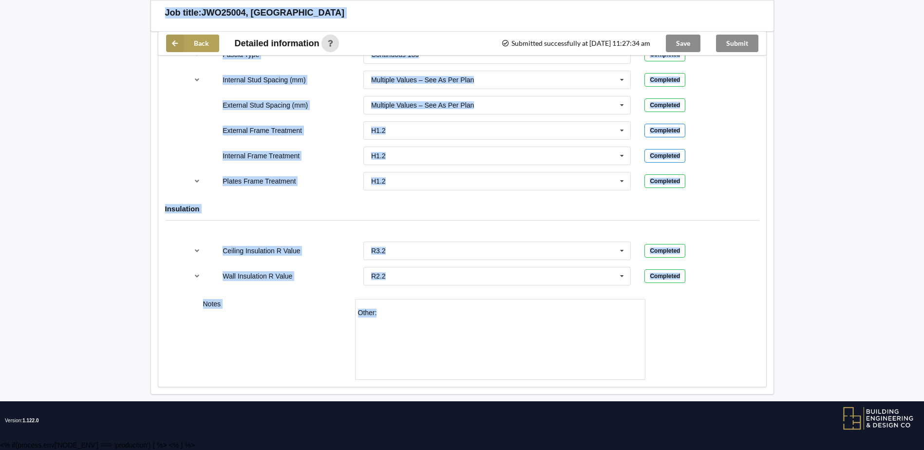
click at [185, 41] on button "Back" at bounding box center [192, 44] width 53 height 18
